Goal: Information Seeking & Learning: Learn about a topic

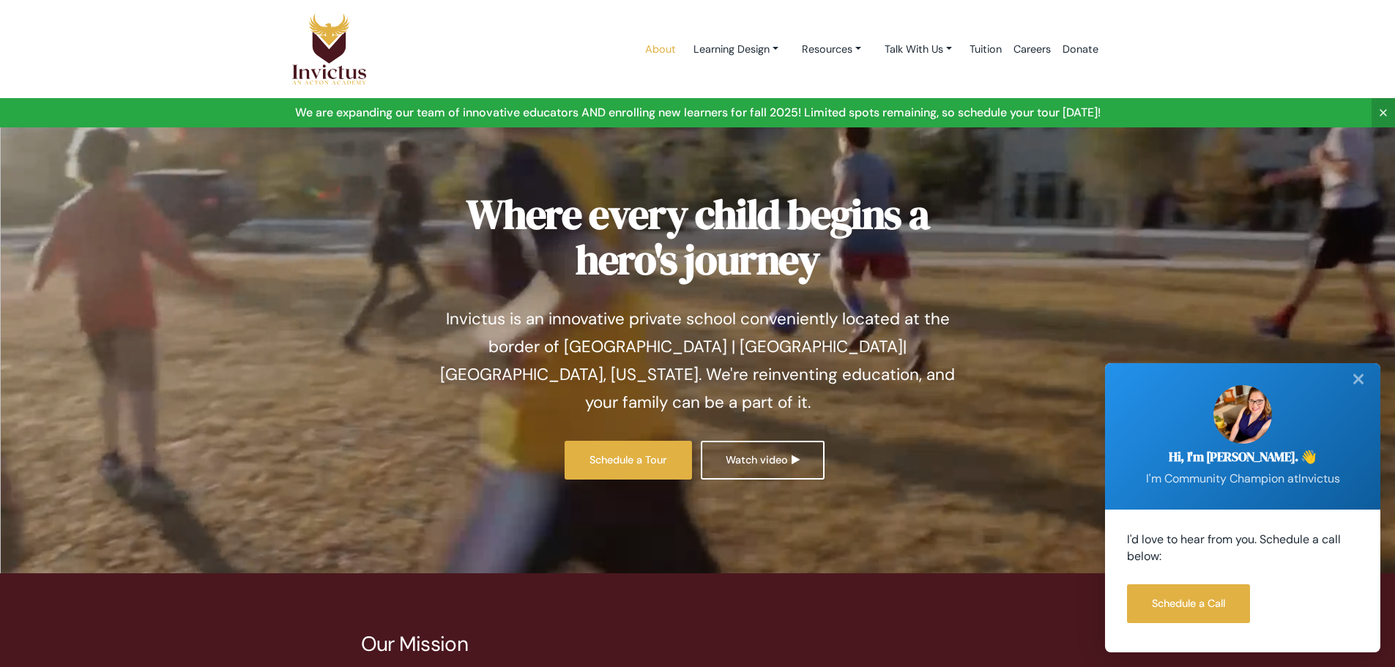
click at [642, 45] on link "About" at bounding box center [660, 49] width 42 height 62
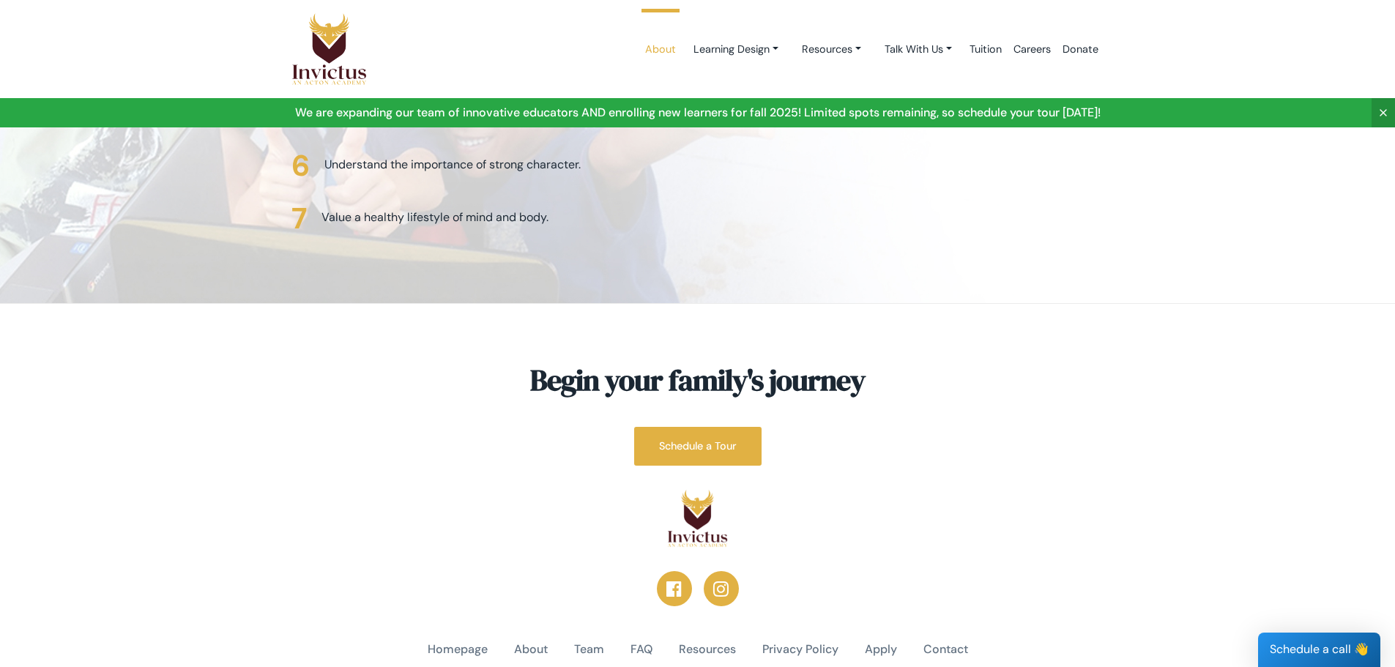
scroll to position [3706, 0]
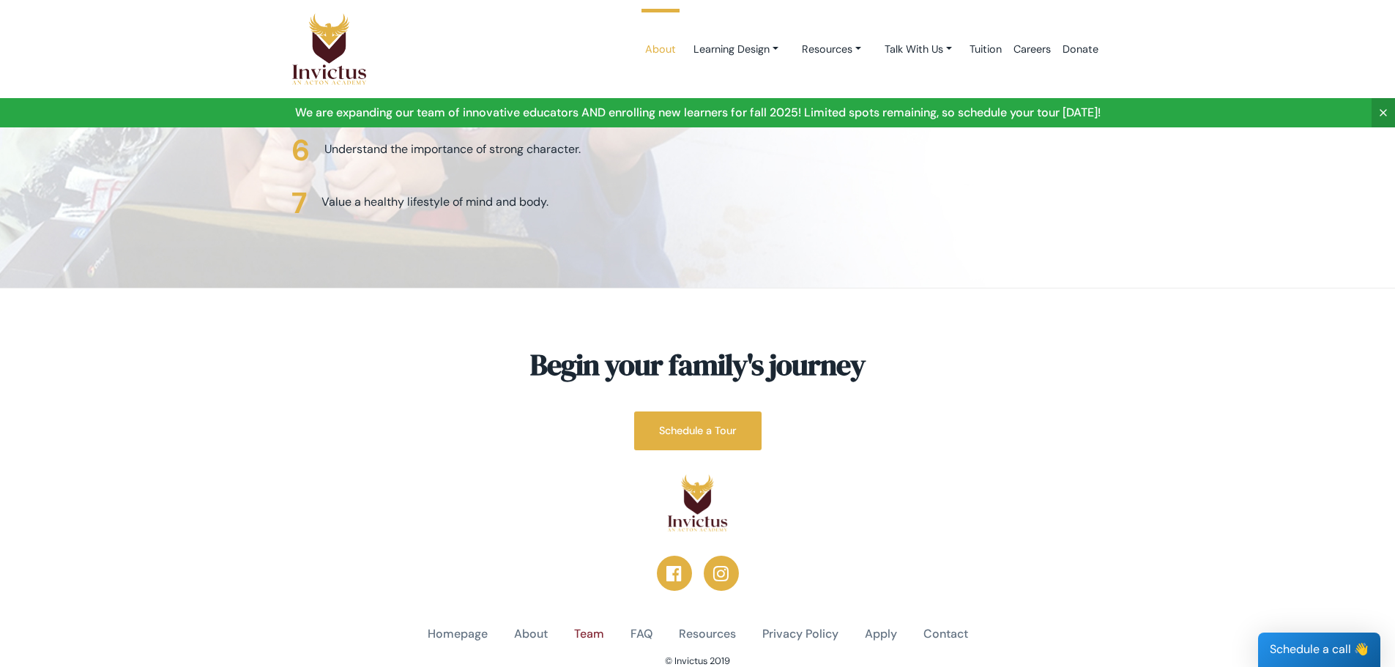
click at [585, 626] on link "Team" at bounding box center [589, 634] width 30 height 17
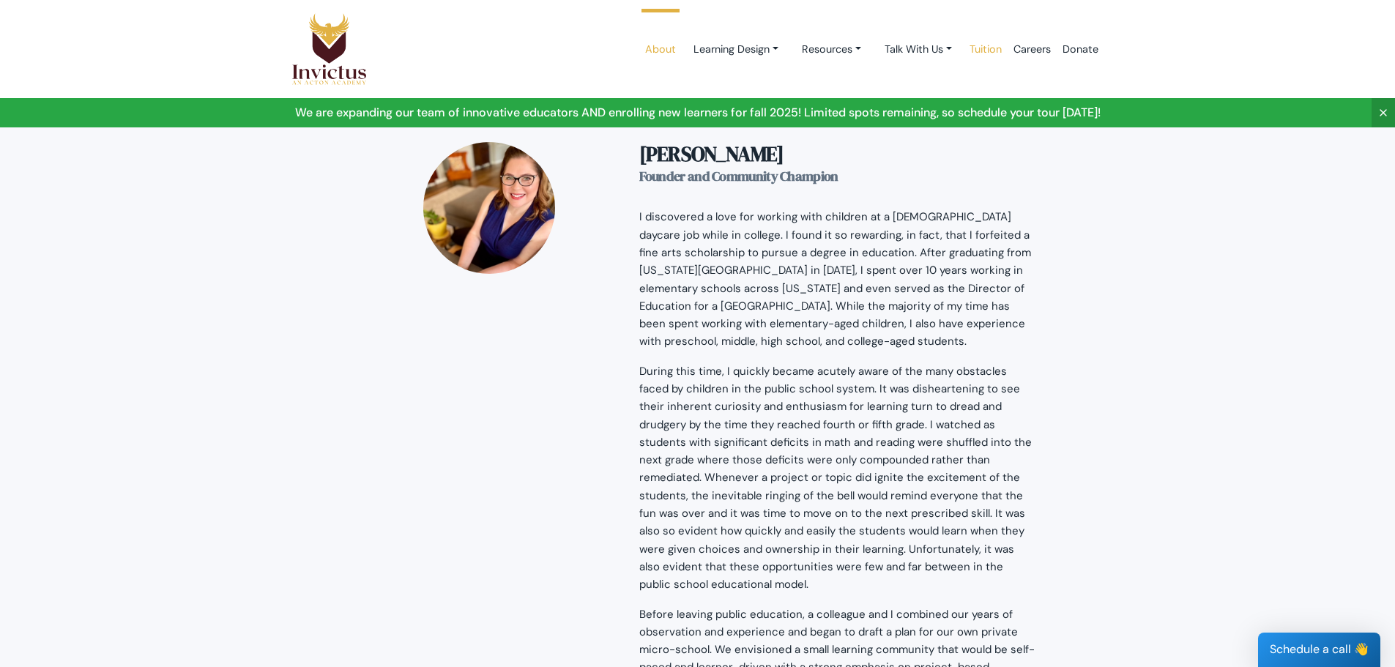
click at [980, 50] on link "Tuition" at bounding box center [986, 49] width 44 height 62
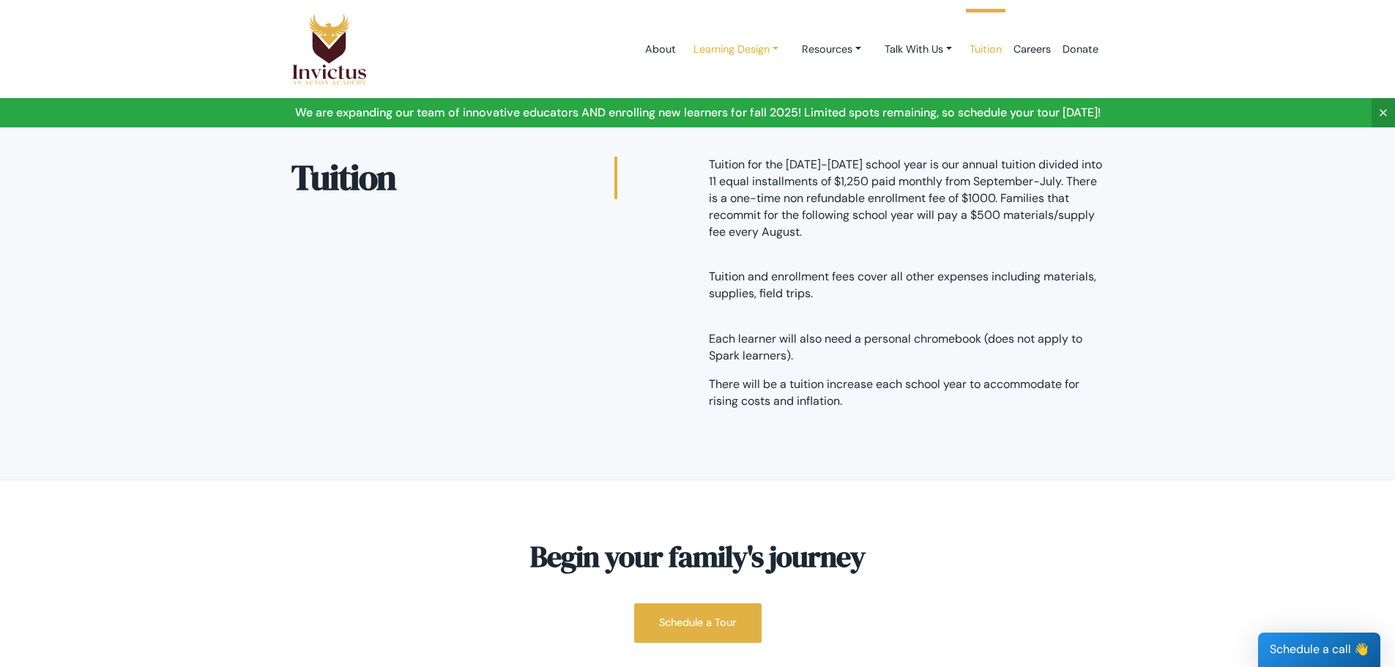
click at [731, 47] on link "Learning Design" at bounding box center [736, 49] width 108 height 27
click at [702, 106] on link "Studios" at bounding box center [741, 110] width 116 height 27
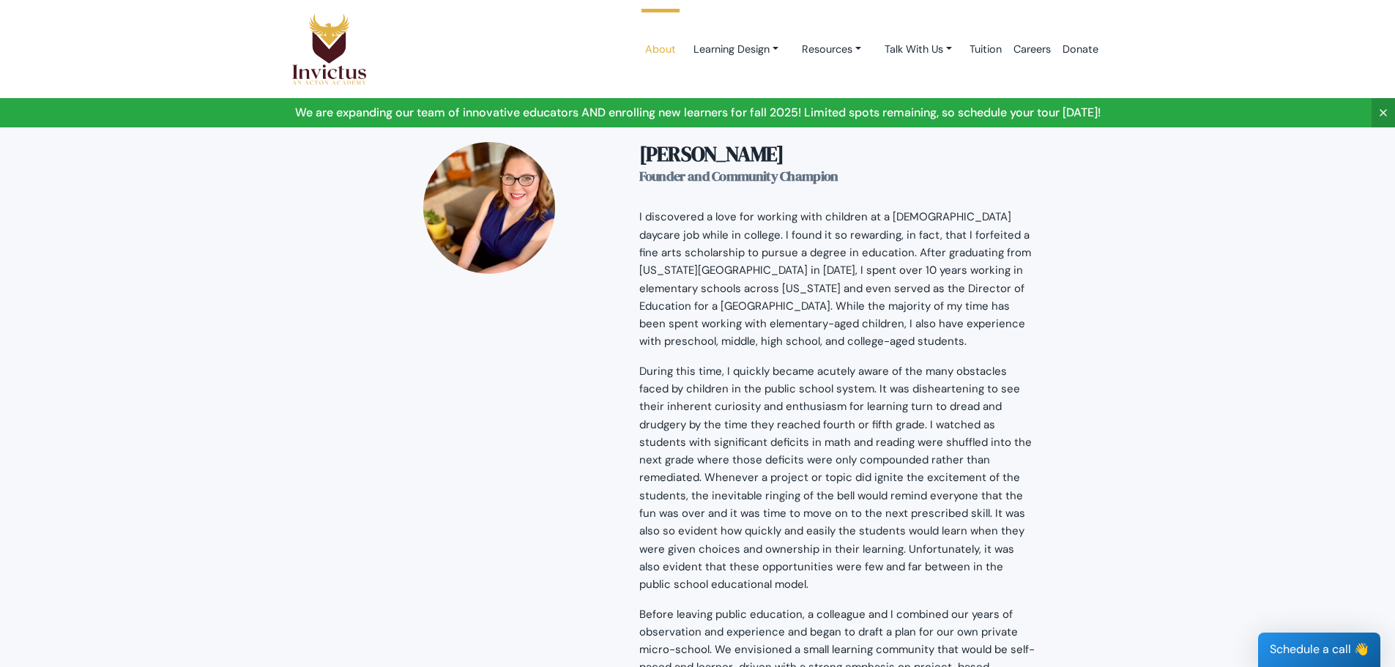
scroll to position [3706, 0]
